Goal: Find specific page/section

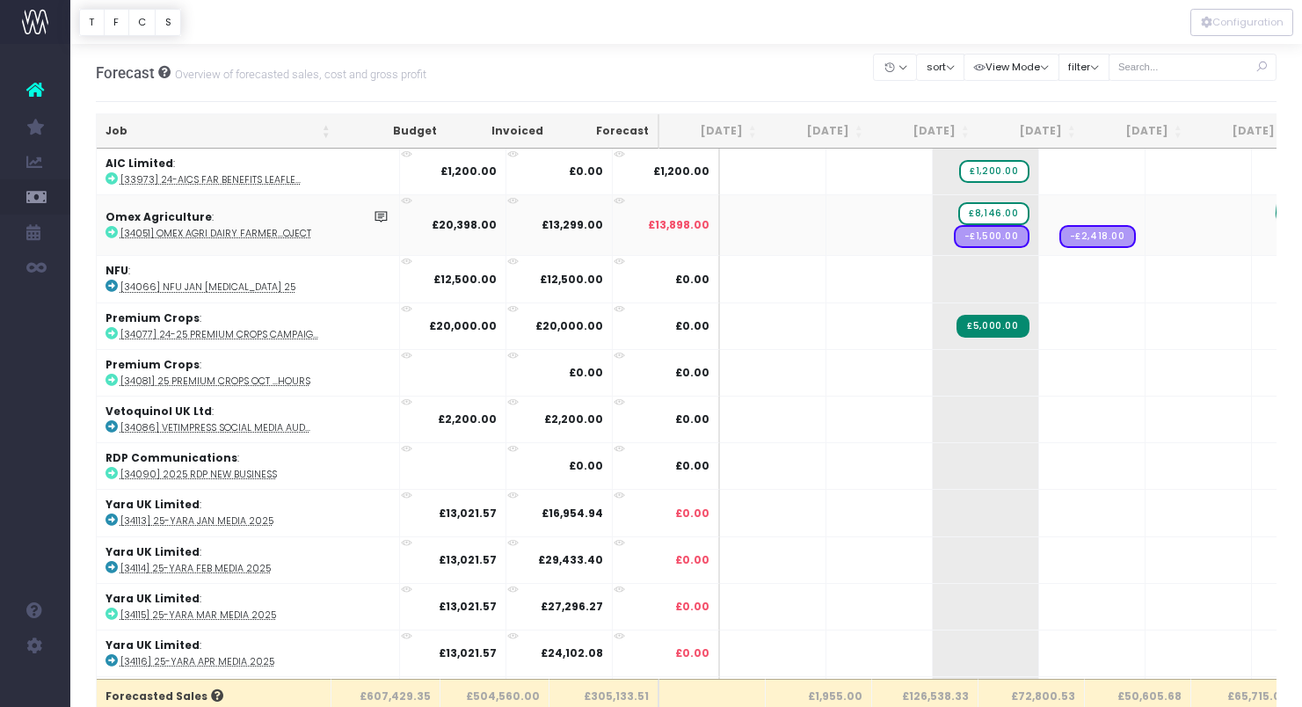
drag, startPoint x: 1045, startPoint y: 209, endPoint x: 1212, endPoint y: 203, distance: 167.1
drag, startPoint x: 948, startPoint y: 213, endPoint x: 1131, endPoint y: 207, distance: 182.9
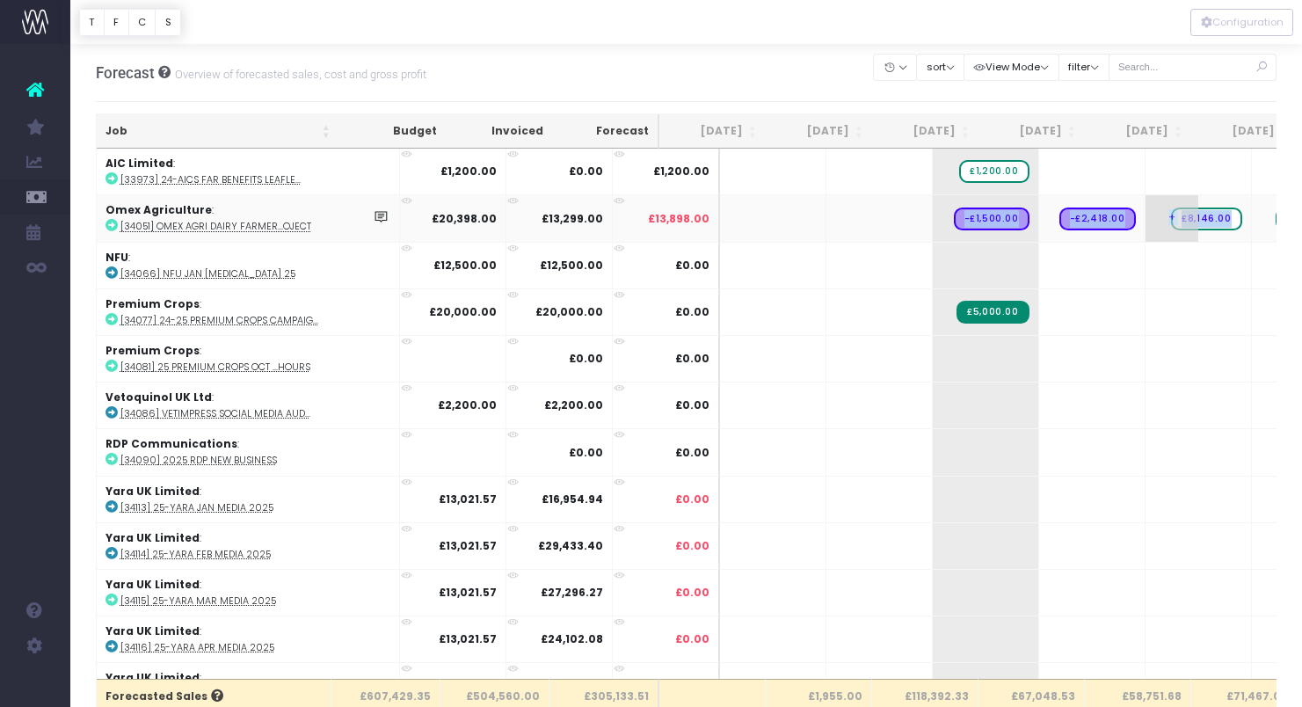
drag, startPoint x: 922, startPoint y: 220, endPoint x: 1122, endPoint y: 237, distance: 201.1
click at [1122, 237] on tr "Omex Agriculture : [34051] Omex Agri Dairy Farmer...oject £20,398.00 £13,299.00…" at bounding box center [1153, 217] width 2112 height 47
click at [1145, 264] on span "+" at bounding box center [1171, 266] width 53 height 46
drag, startPoint x: 947, startPoint y: 218, endPoint x: 1128, endPoint y: 234, distance: 180.9
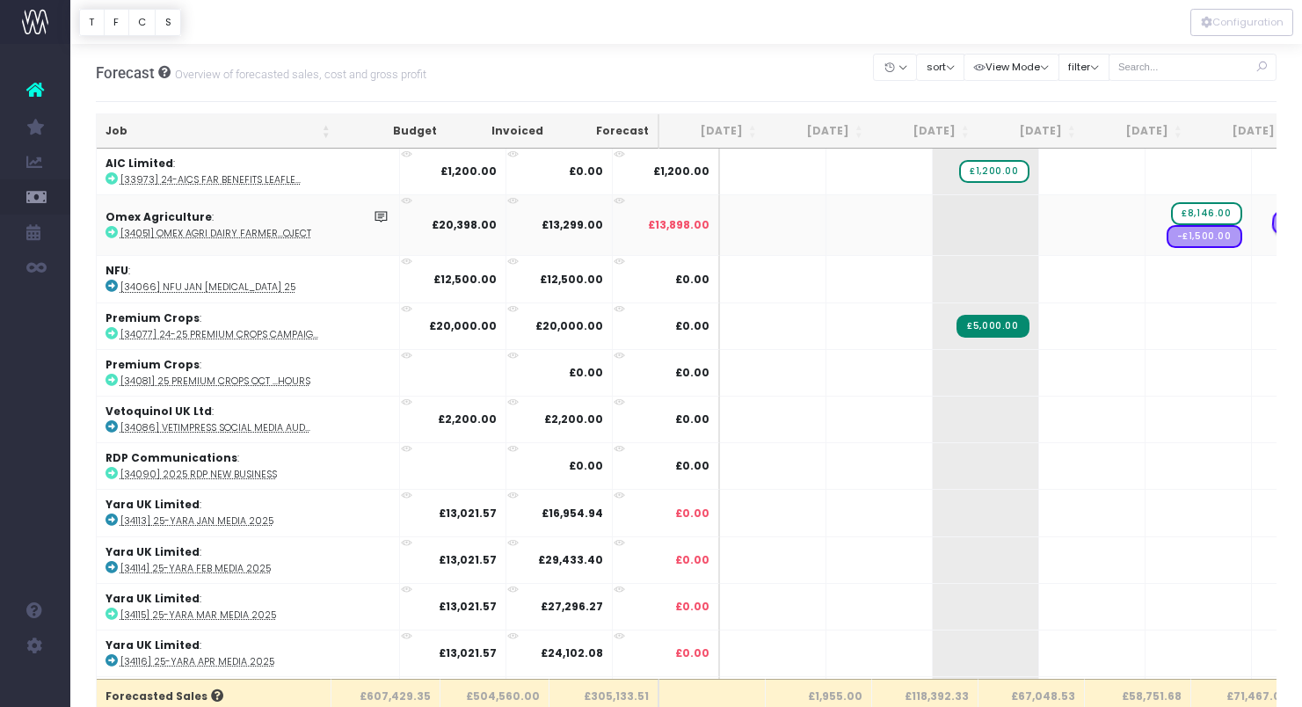
drag, startPoint x: 1044, startPoint y: 225, endPoint x: 1226, endPoint y: 238, distance: 182.4
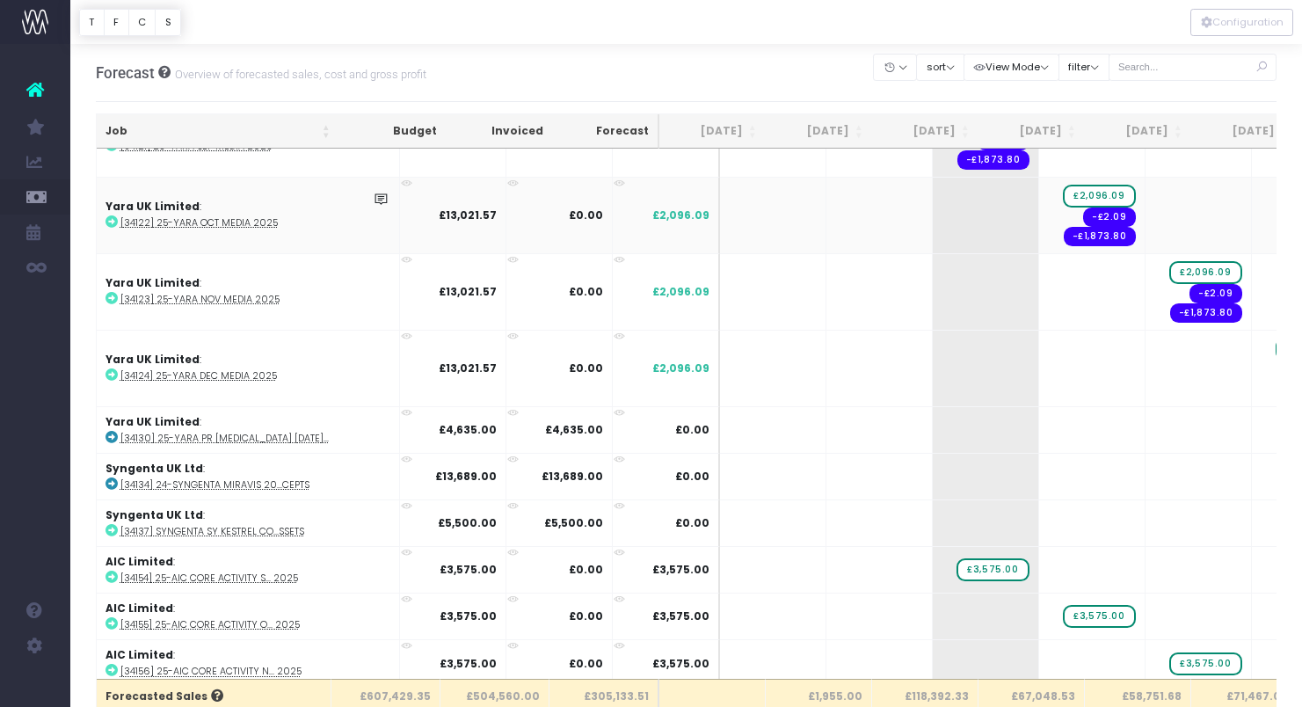
scroll to position [750, 0]
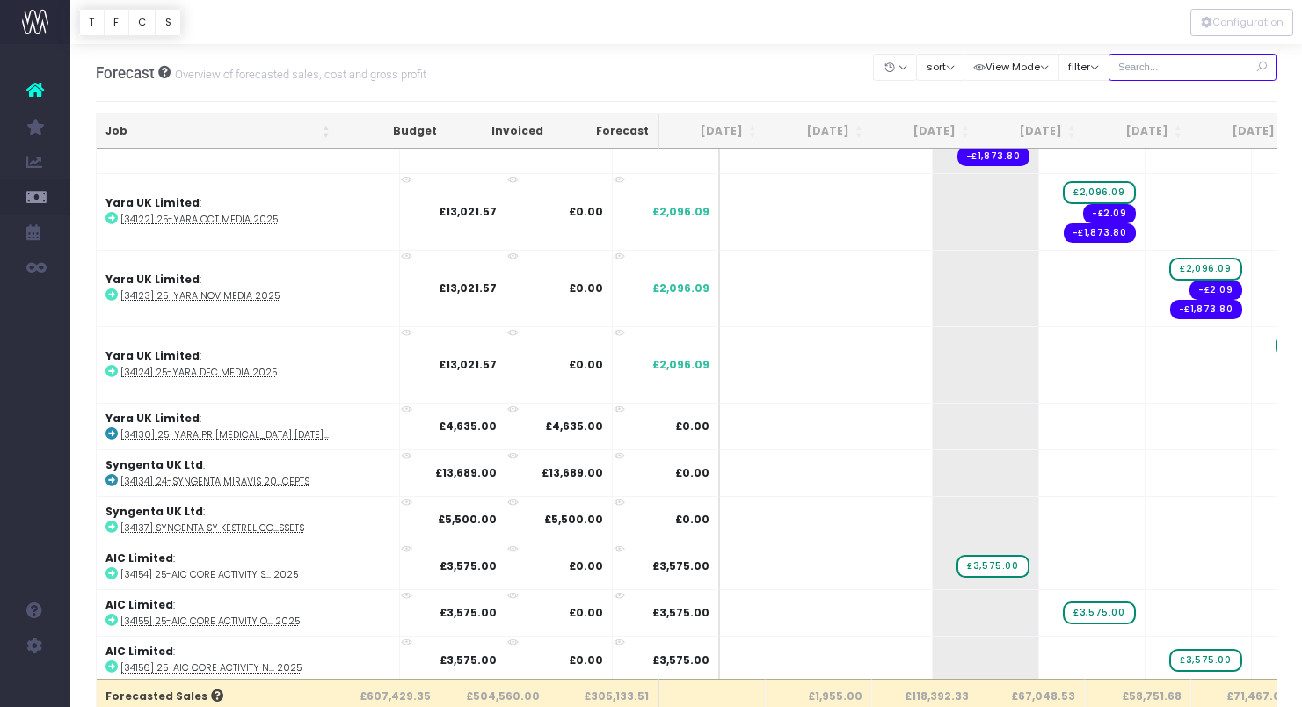
click at [1176, 61] on input "text" at bounding box center [1192, 67] width 169 height 27
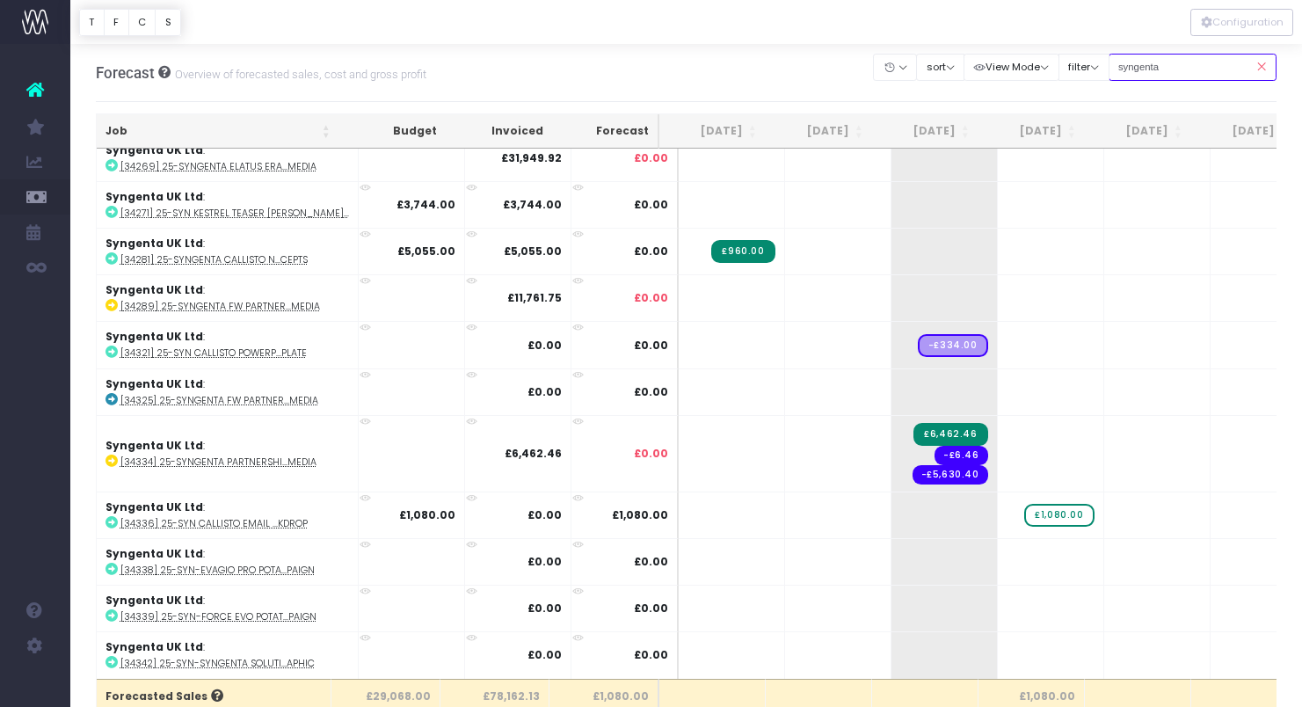
scroll to position [119, 0]
type input "syngenta"
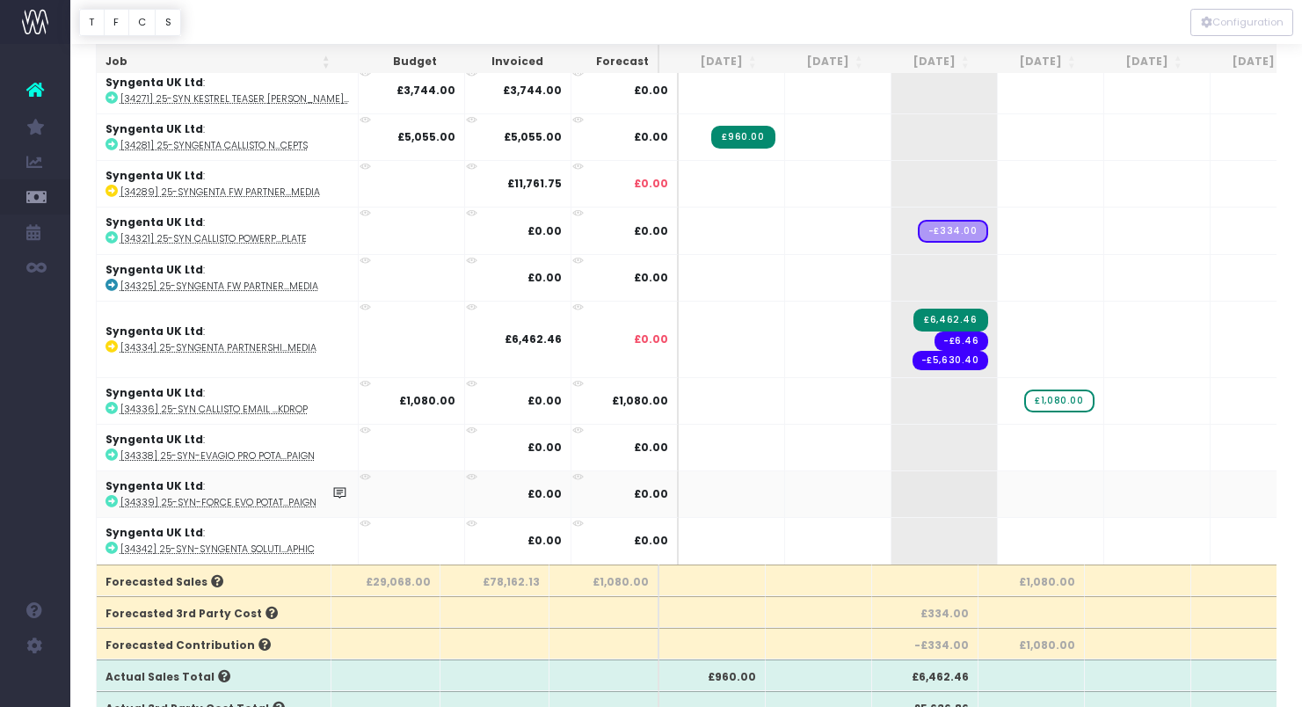
scroll to position [118, 0]
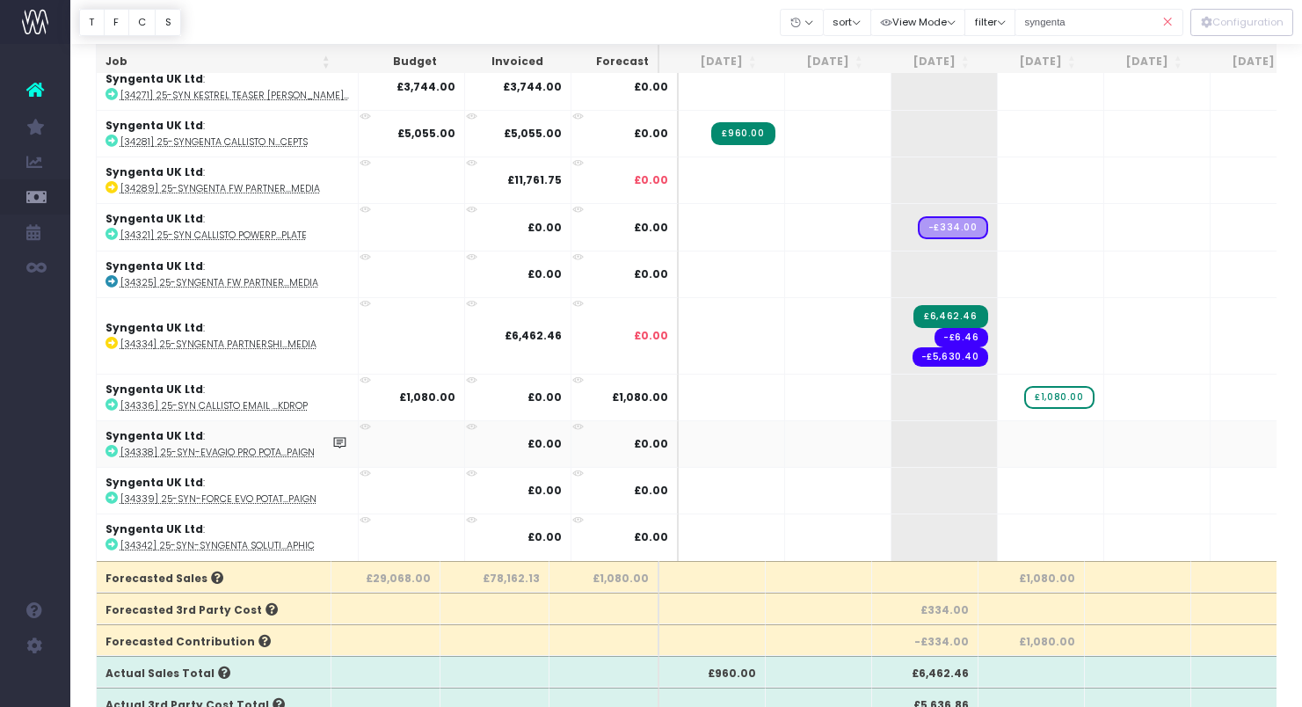
click at [405, 432] on td at bounding box center [412, 443] width 106 height 47
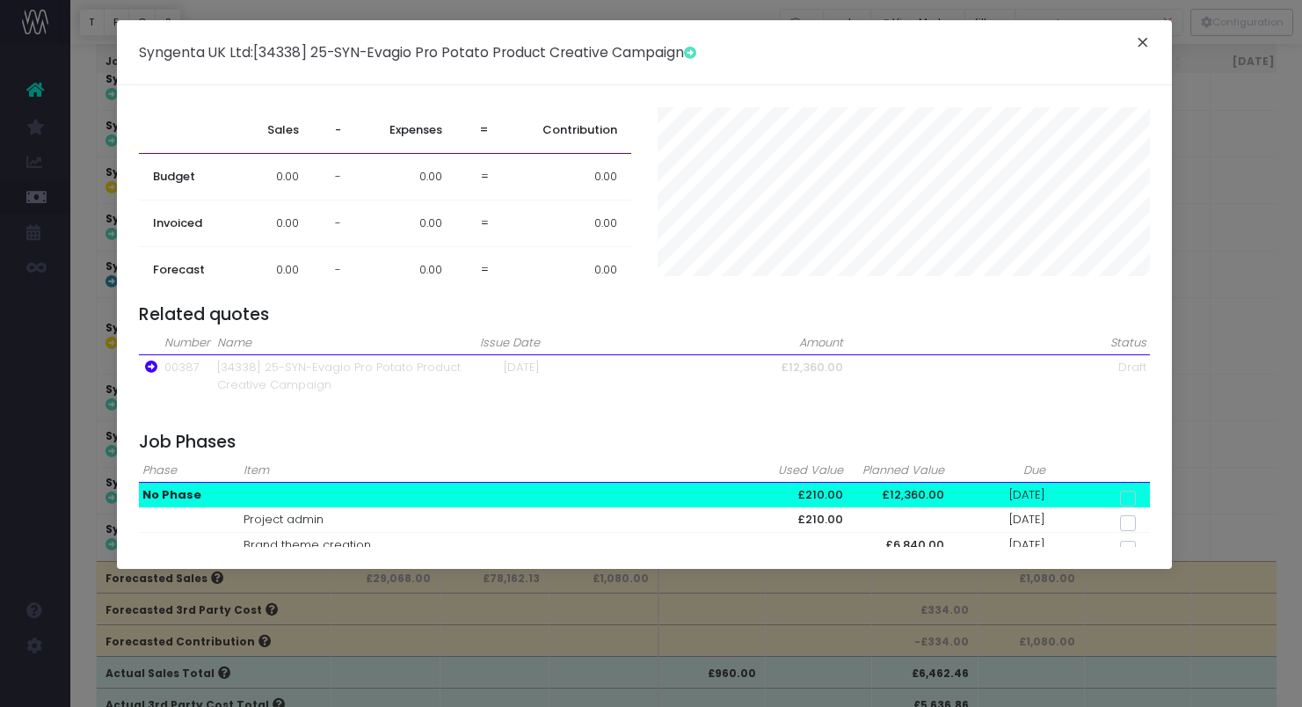
click at [1137, 46] on button "×" at bounding box center [1142, 45] width 37 height 28
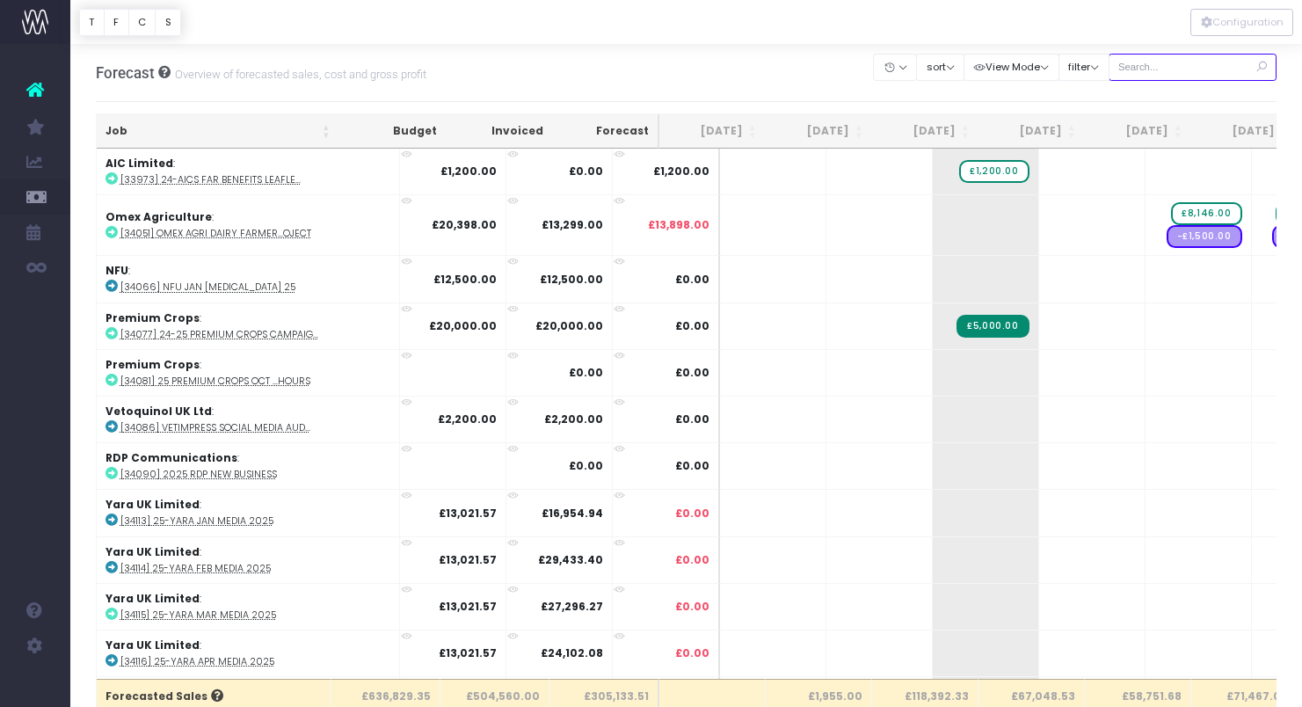
click at [1161, 62] on input "text" at bounding box center [1192, 67] width 169 height 27
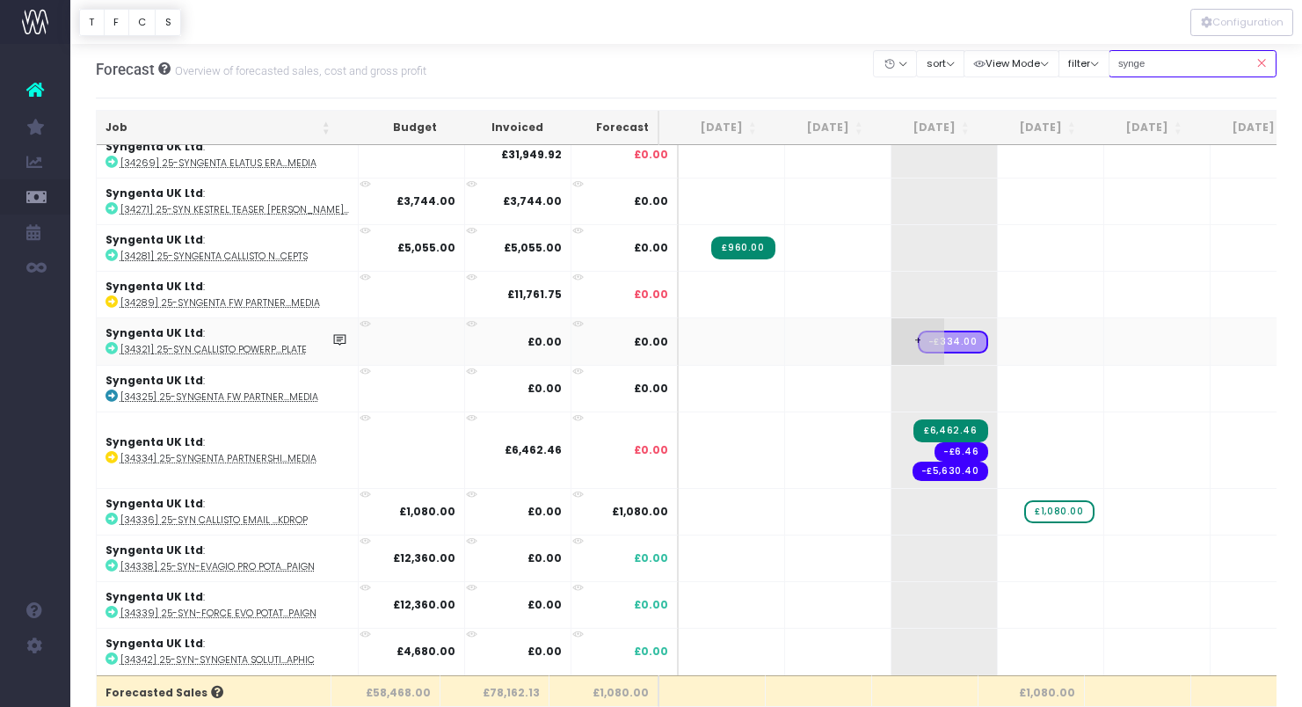
scroll to position [42, 0]
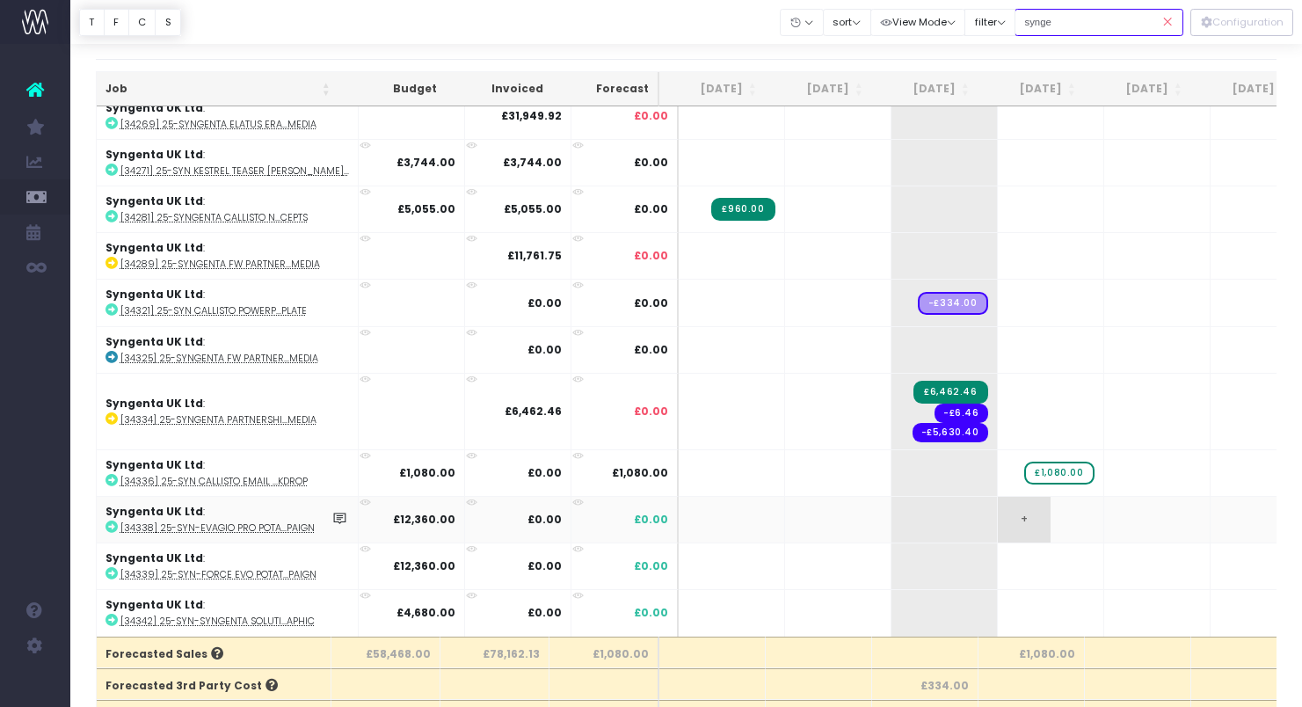
type input "synge"
click at [1005, 501] on span "+" at bounding box center [1024, 520] width 53 height 46
click at [1011, 555] on body "Oh my... this is bad. wayahead wasn't able to load this page. Please contact su…" at bounding box center [651, 311] width 1302 height 707
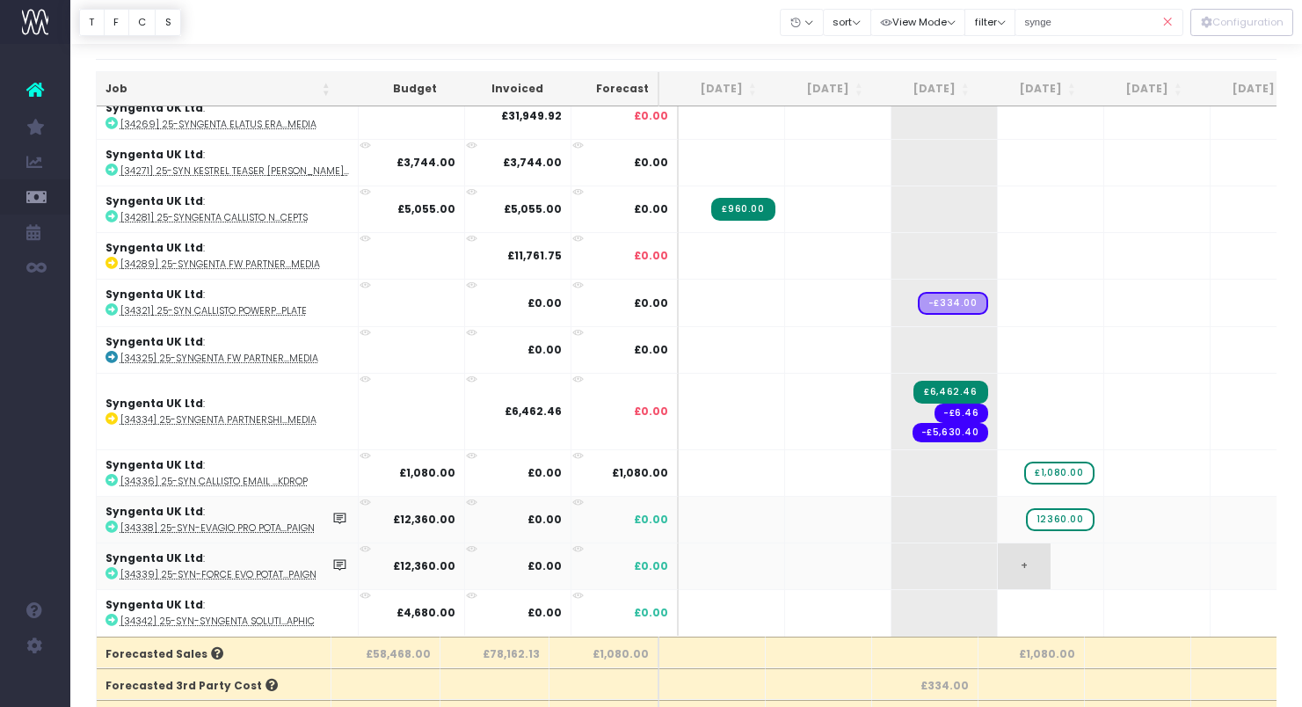
click at [1011, 555] on div at bounding box center [651, 353] width 1302 height 707
click at [1004, 549] on span "+" at bounding box center [1024, 566] width 53 height 46
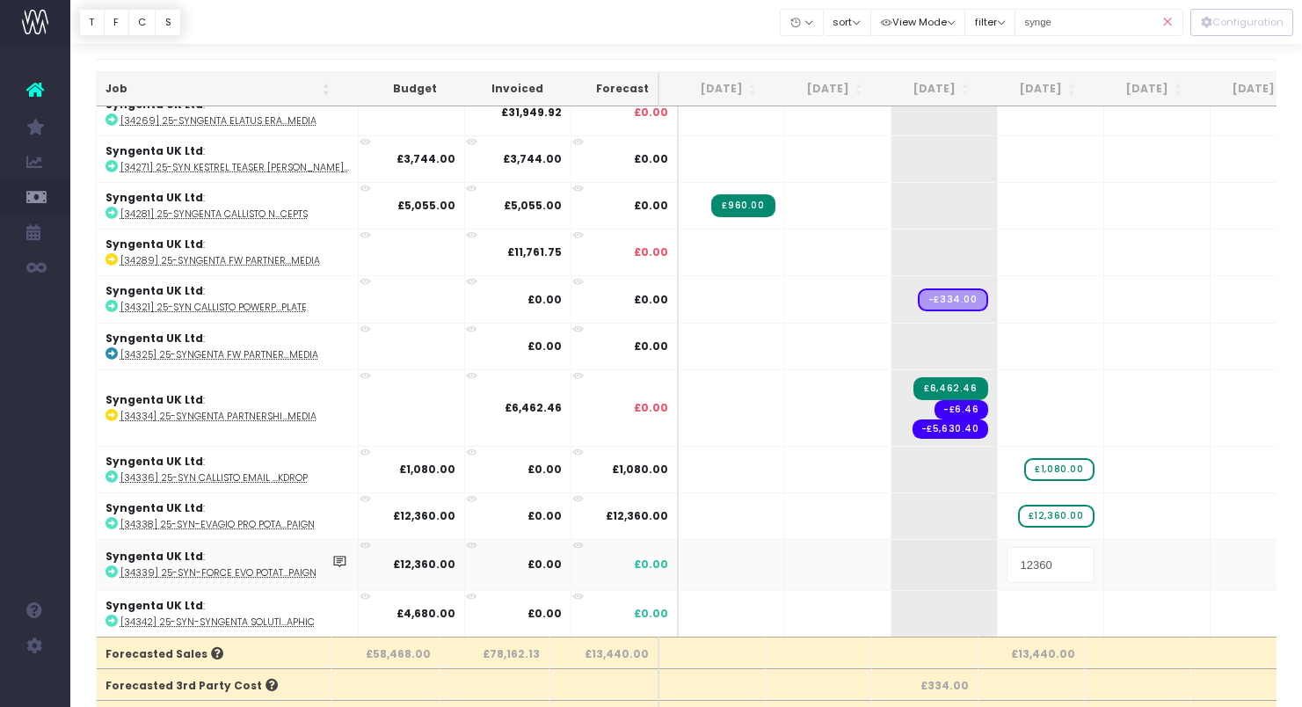
click at [1006, 549] on input "12360" at bounding box center [1050, 564] width 88 height 35
click at [1068, 552] on input "12360" at bounding box center [1050, 564] width 88 height 35
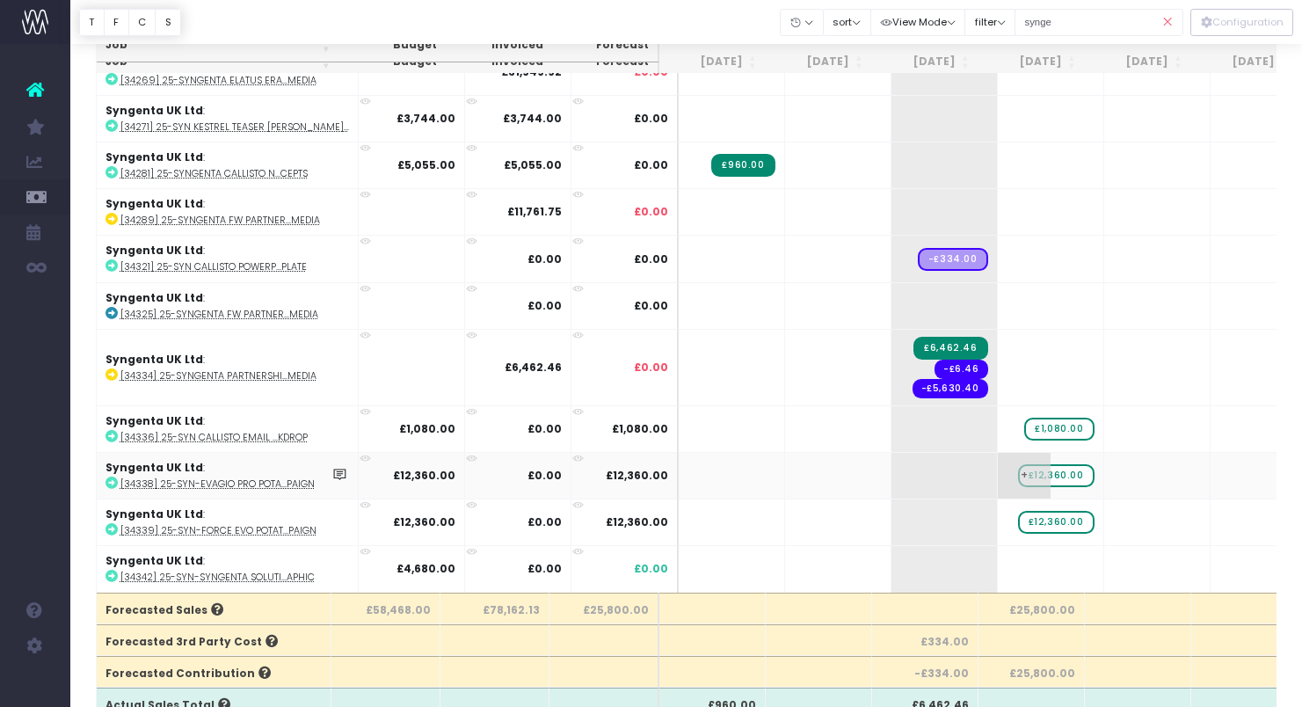
scroll to position [90, 0]
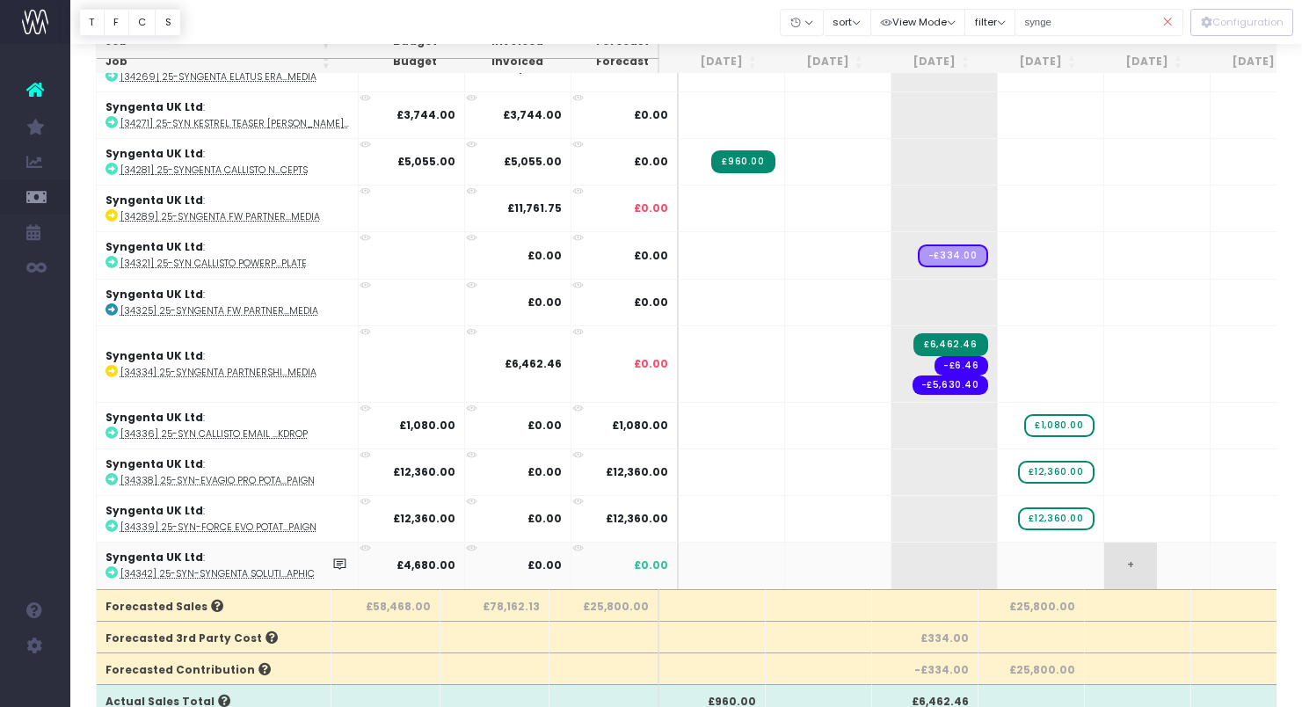
click at [1122, 551] on span "+" at bounding box center [1130, 565] width 53 height 46
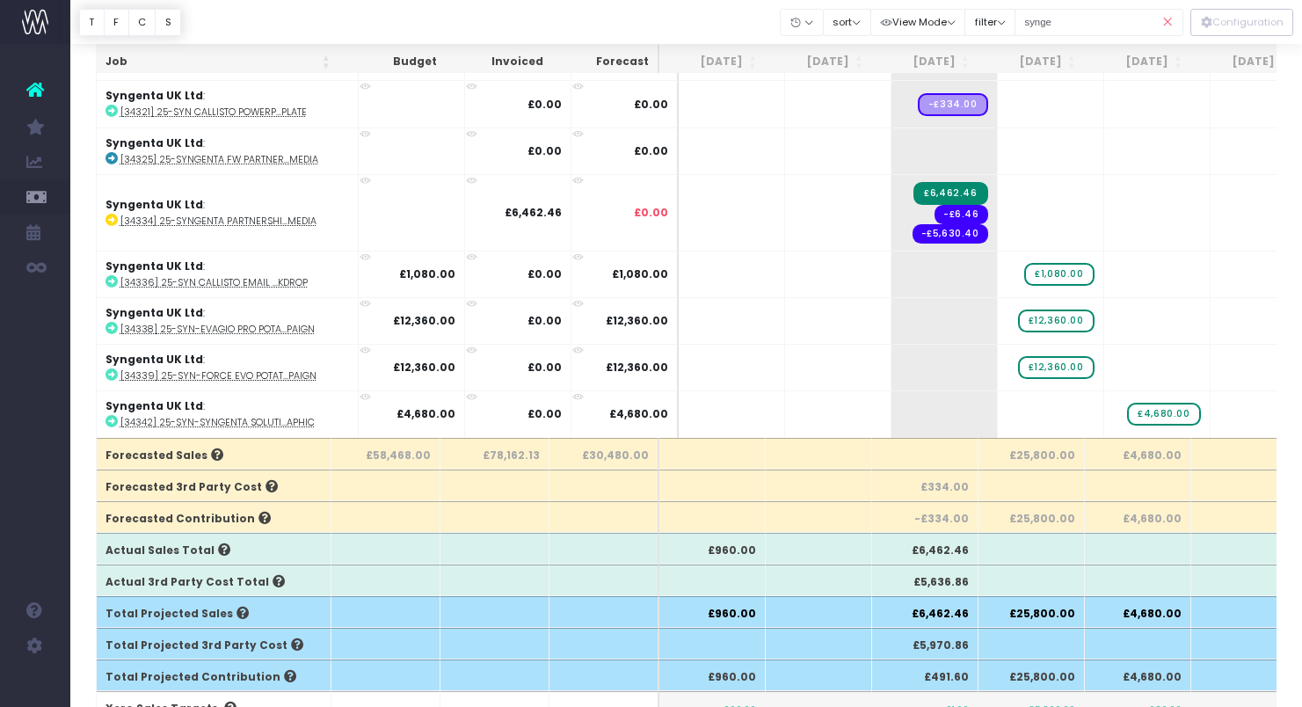
scroll to position [0, 0]
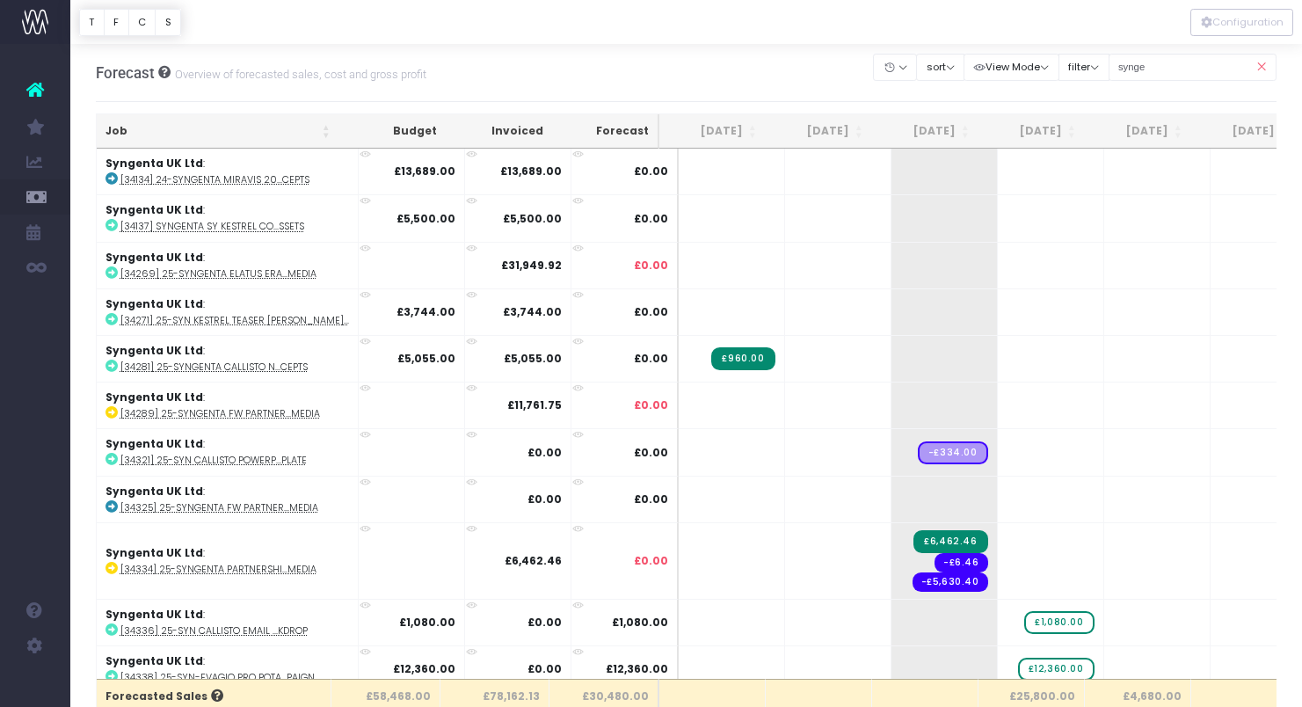
drag, startPoint x: 1261, startPoint y: 65, endPoint x: 1196, endPoint y: 69, distance: 65.2
click at [1261, 66] on icon at bounding box center [1260, 67] width 31 height 36
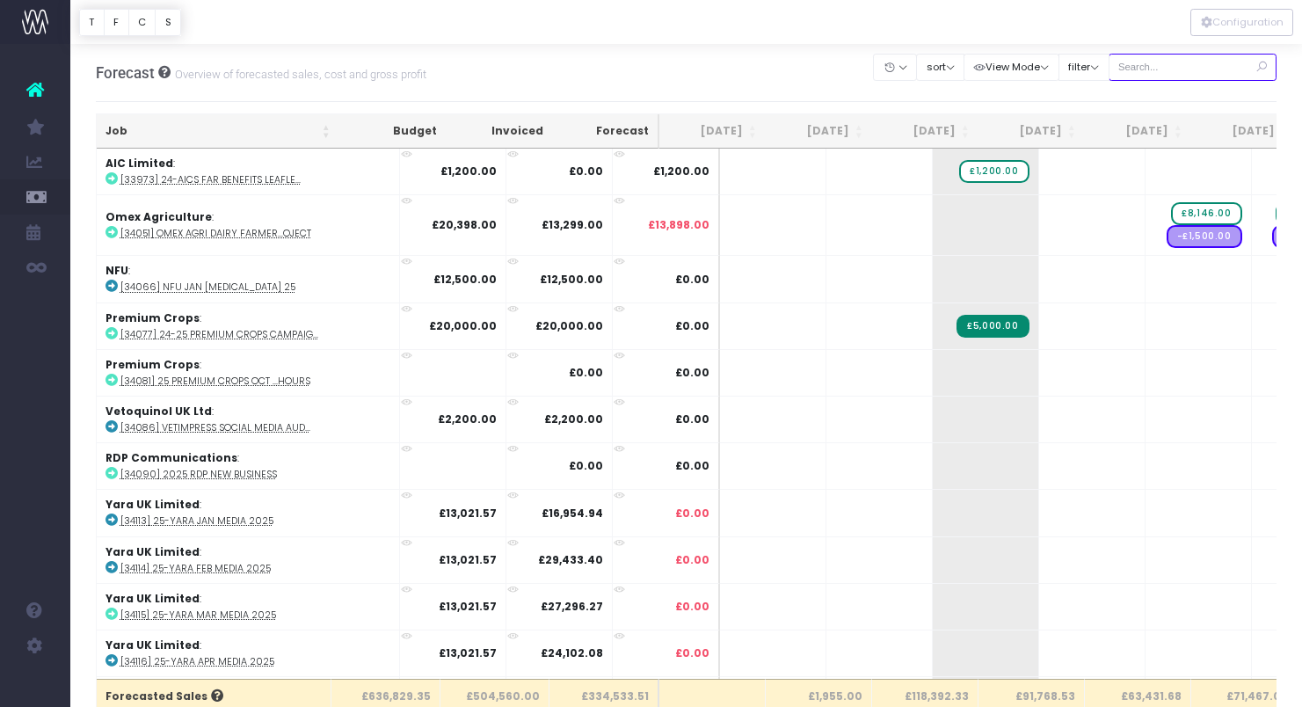
click at [1204, 63] on input "text" at bounding box center [1192, 67] width 169 height 27
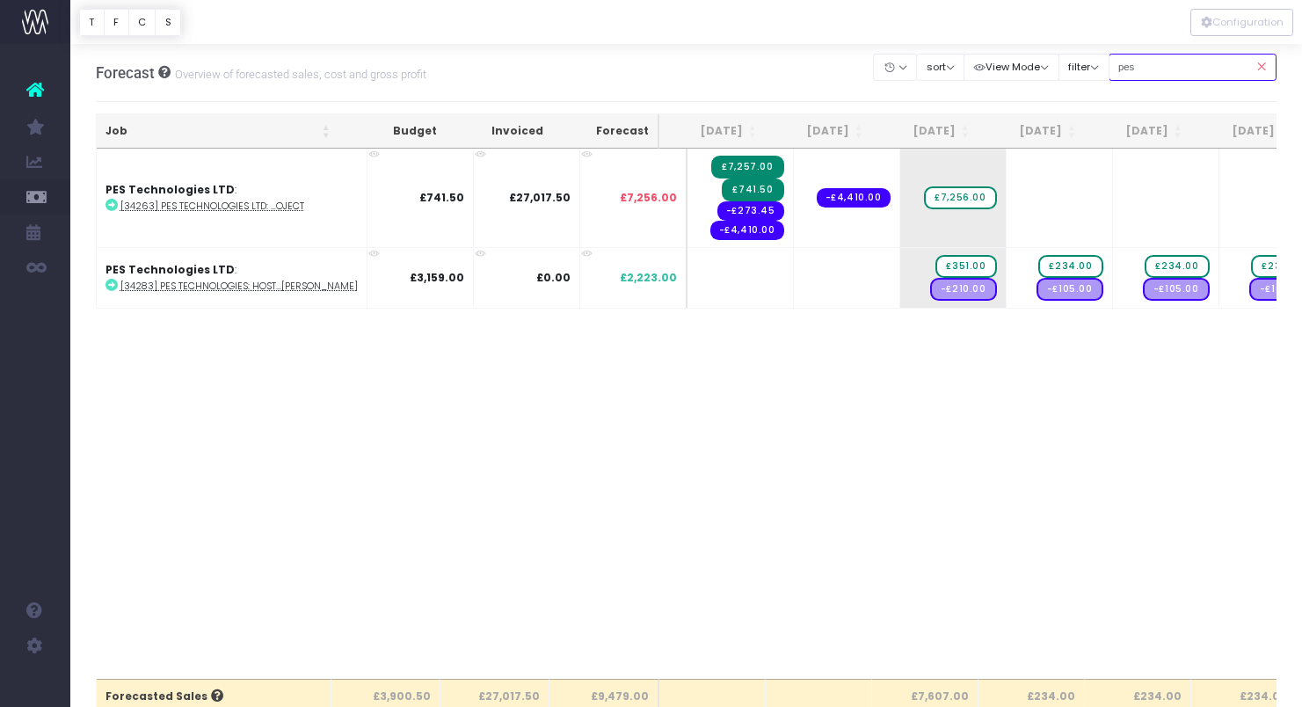
type input "pes"
drag, startPoint x: 939, startPoint y: 197, endPoint x: 1005, endPoint y: 193, distance: 66.9
